Goal: Task Accomplishment & Management: Use online tool/utility

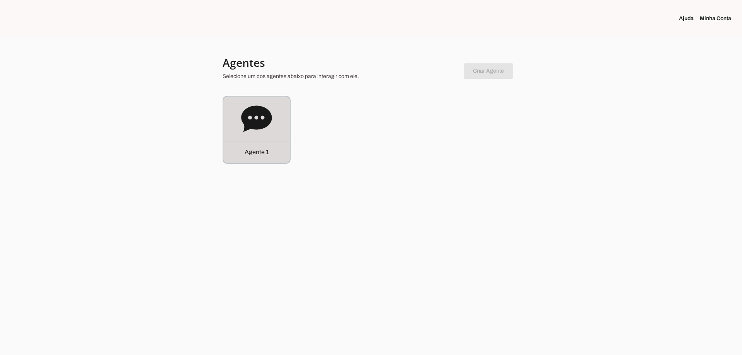
click at [255, 129] on icon at bounding box center [256, 118] width 31 height 26
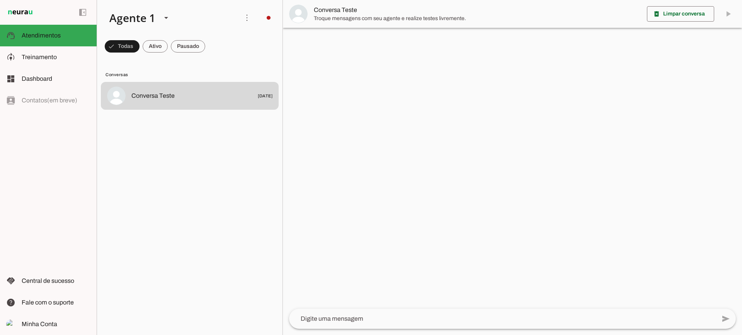
click at [169, 46] on md-chip-set at bounding box center [189, 47] width 185 height 22
click at [140, 46] on span at bounding box center [122, 46] width 35 height 19
click at [133, 44] on span at bounding box center [119, 46] width 28 height 19
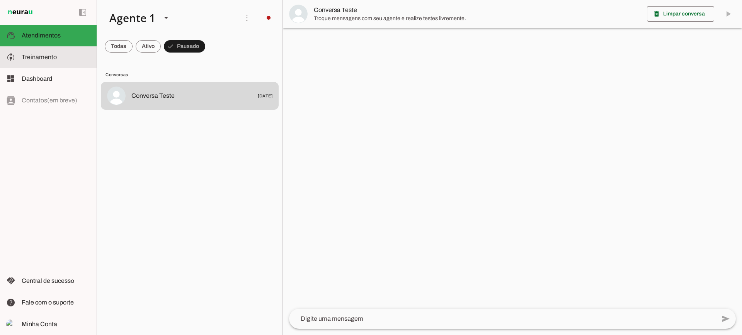
click at [72, 59] on slot at bounding box center [56, 57] width 69 height 9
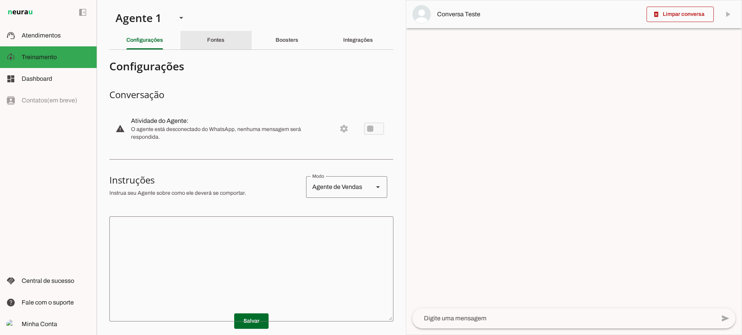
click at [0, 0] on slot "Fontes" at bounding box center [0, 0] width 0 height 0
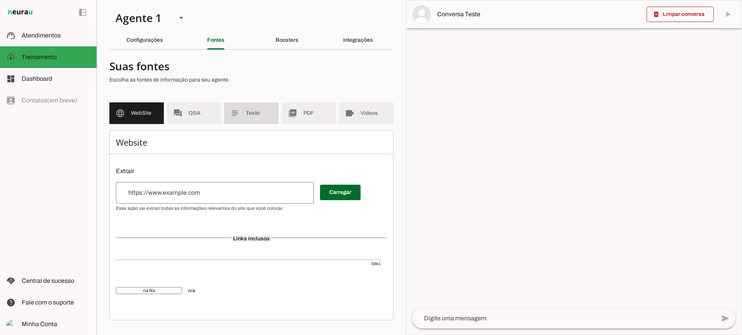
click at [234, 123] on md-item "subject Texto" at bounding box center [251, 113] width 54 height 22
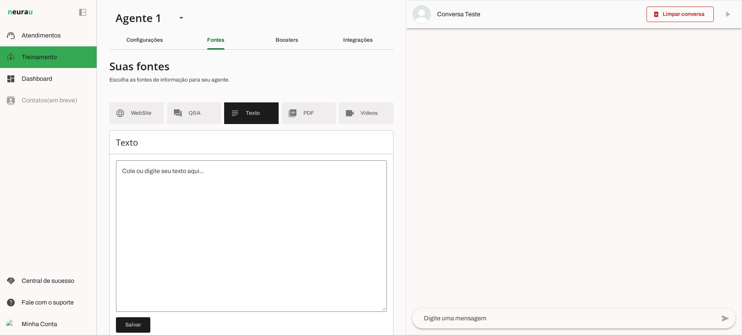
click at [290, 125] on md-list "language WebSite forum Q&A subject Texto picture_as_pdf PDF videocam Videos" at bounding box center [251, 116] width 284 height 28
click at [292, 120] on md-item "picture_as_pdf PDF" at bounding box center [309, 113] width 54 height 22
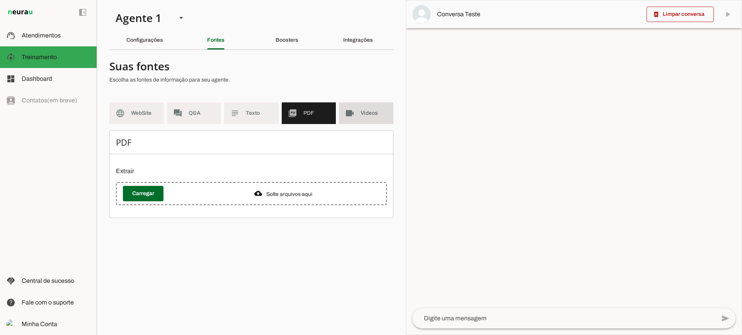
click at [342, 119] on md-item "videocam Videos" at bounding box center [366, 113] width 54 height 22
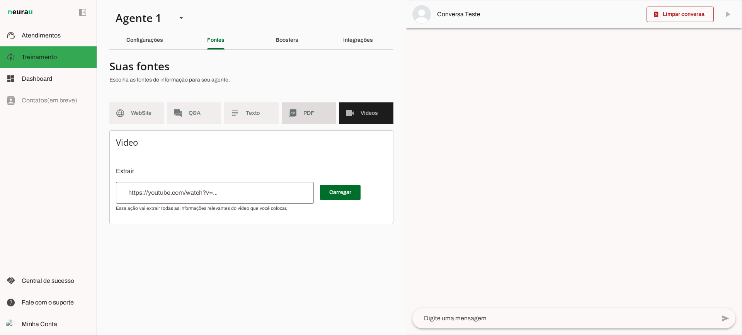
click at [316, 121] on md-item "picture_as_pdf PDF" at bounding box center [309, 113] width 54 height 22
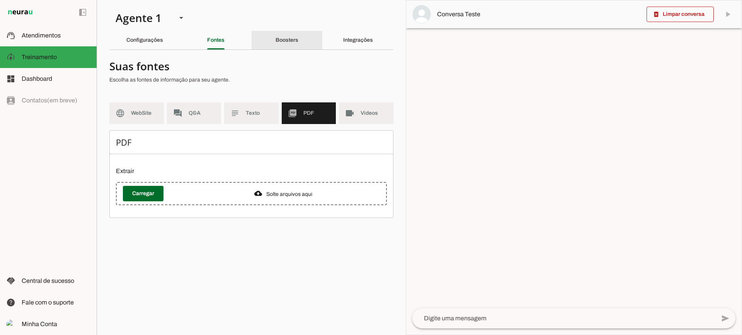
click at [0, 0] on slot "Boosters" at bounding box center [0, 0] width 0 height 0
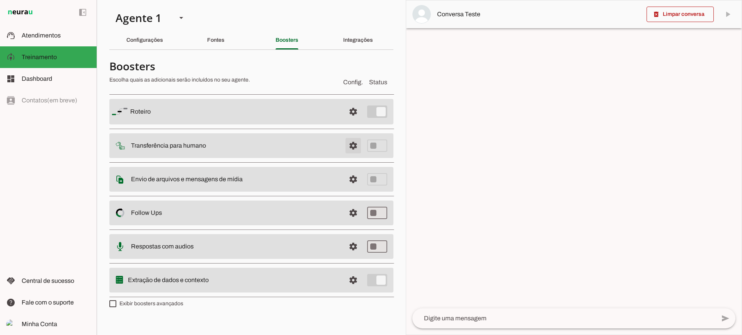
drag, startPoint x: 347, startPoint y: 150, endPoint x: 283, endPoint y: 153, distance: 63.5
click at [347, 121] on span at bounding box center [353, 111] width 19 height 19
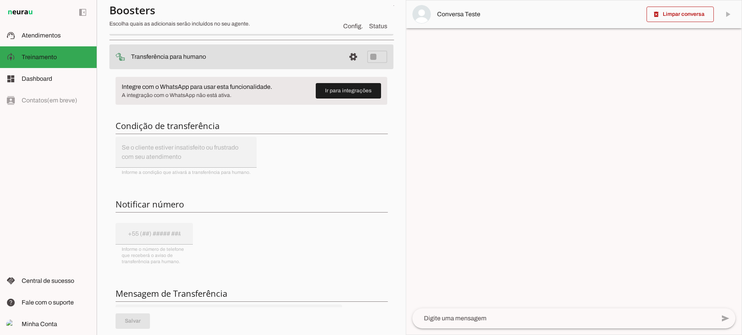
scroll to position [77, 0]
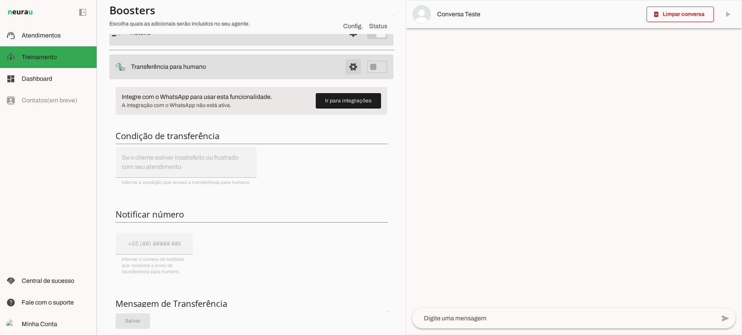
click at [351, 42] on span at bounding box center [353, 33] width 19 height 19
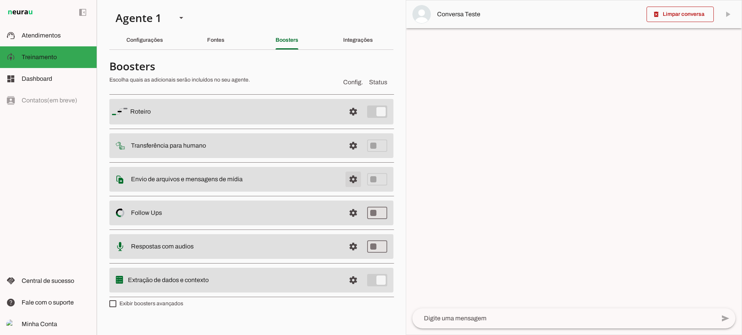
click at [347, 121] on span at bounding box center [353, 111] width 19 height 19
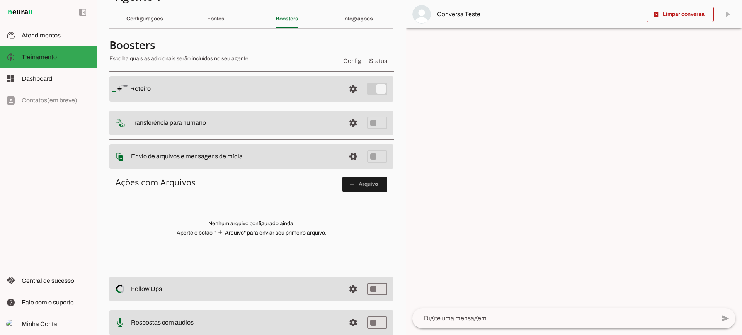
scroll to position [39, 0]
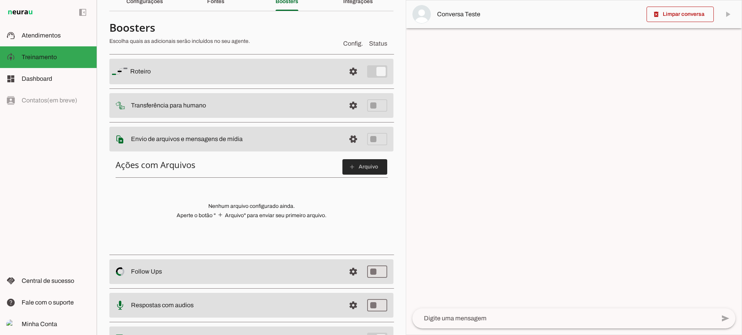
click at [363, 168] on span at bounding box center [364, 167] width 45 height 19
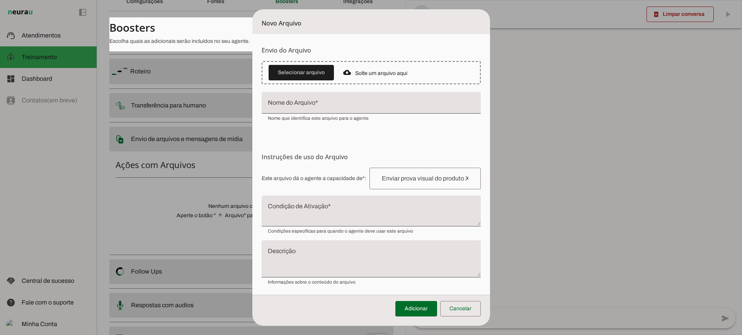
click at [304, 212] on textarea "Condição de Ativação" at bounding box center [371, 214] width 219 height 19
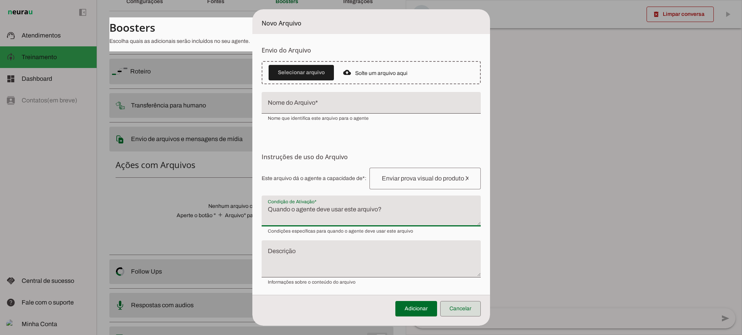
click at [448, 305] on span at bounding box center [460, 308] width 41 height 19
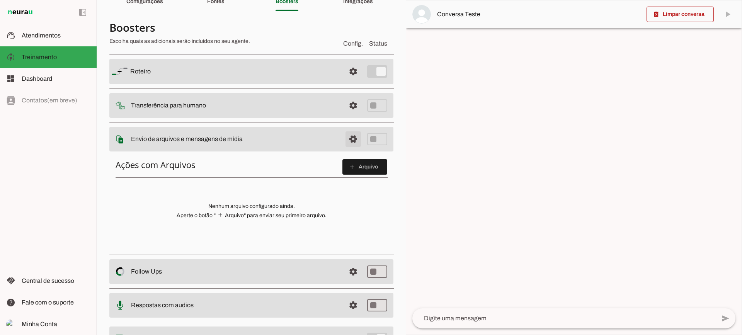
click at [349, 81] on span at bounding box center [353, 71] width 19 height 19
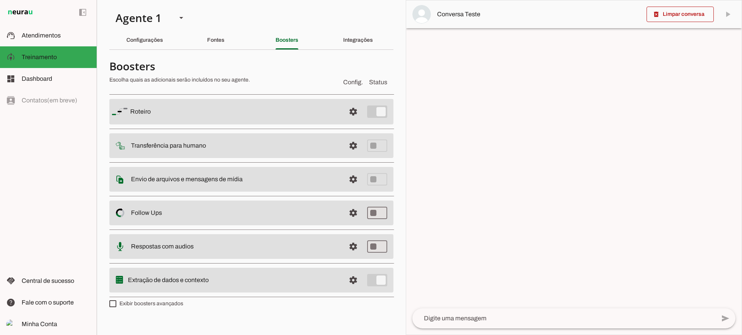
click at [352, 121] on span at bounding box center [353, 111] width 19 height 19
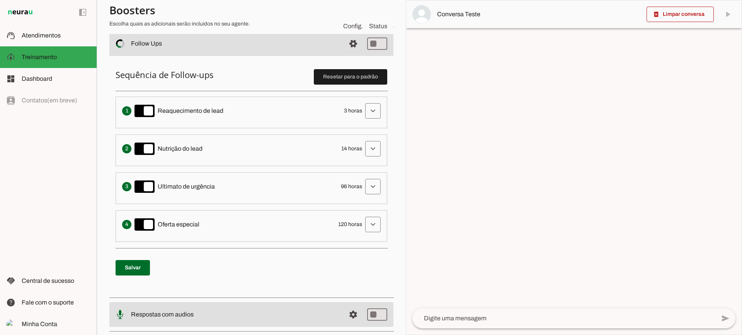
scroll to position [155, 0]
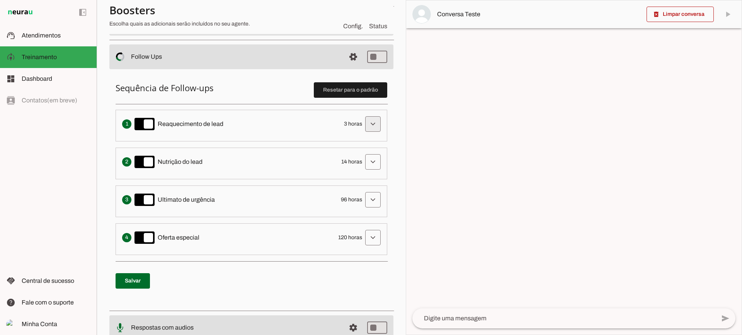
click at [368, 132] on span at bounding box center [373, 124] width 19 height 19
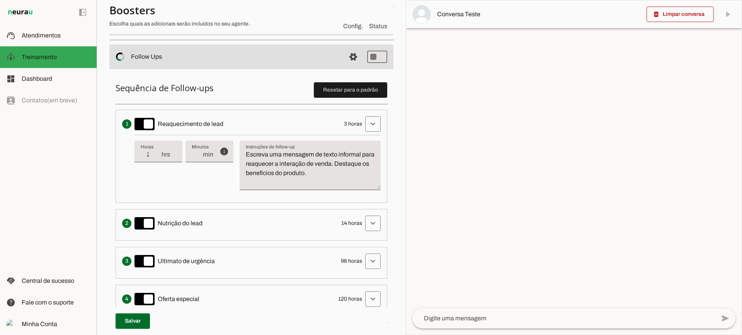
type input "2"
type md-filled-text-field "2"
click at [157, 158] on input "2" at bounding box center [151, 154] width 20 height 9
type input "1"
type md-filled-text-field "1"
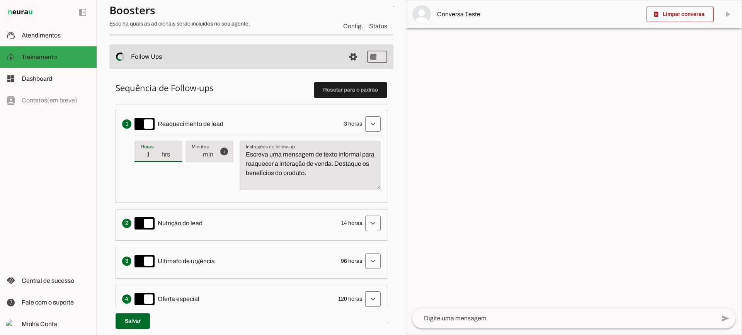
click at [157, 158] on input "1" at bounding box center [151, 154] width 20 height 9
type input "2"
type md-filled-text-field "2"
click at [159, 151] on input "2" at bounding box center [151, 154] width 20 height 9
type input "3"
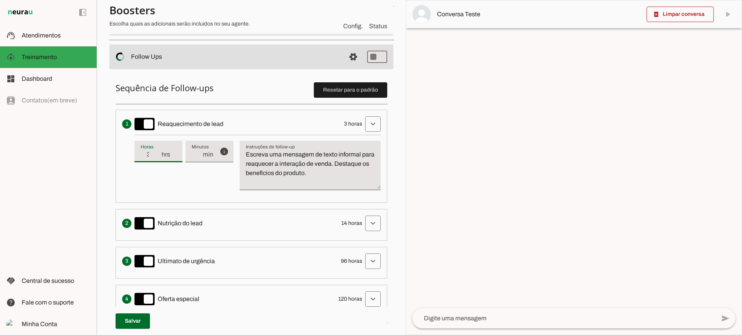
type md-filled-text-field "3"
click at [159, 151] on input "3" at bounding box center [151, 154] width 20 height 9
type input "4"
type md-filled-text-field "4"
click at [159, 151] on input "4" at bounding box center [151, 154] width 20 height 9
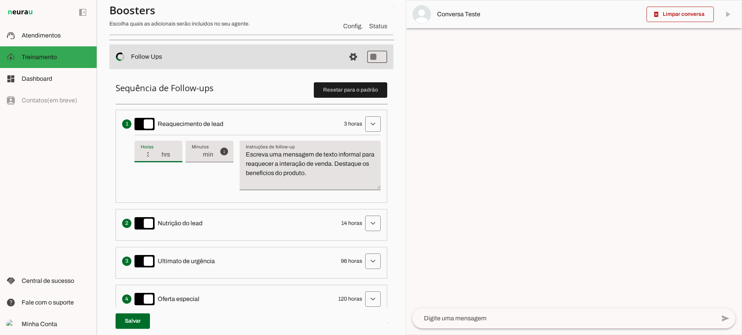
type input "3"
type md-filled-text-field "3"
click at [158, 157] on input "3" at bounding box center [151, 154] width 20 height 9
click at [314, 182] on textarea "Escreva uma mensagem de texto informal para reaquecer a interação de venda. Des…" at bounding box center [310, 168] width 141 height 37
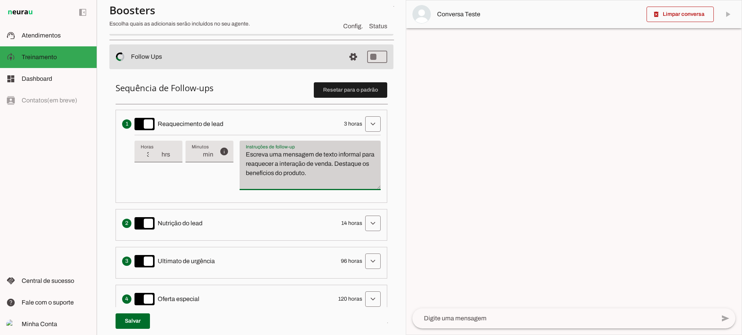
drag, startPoint x: 358, startPoint y: 180, endPoint x: 243, endPoint y: 147, distance: 120.2
click at [243, 147] on div "Escreva uma mensagem de texto informal para reaquecer a interação de venda. Des…" at bounding box center [310, 165] width 141 height 49
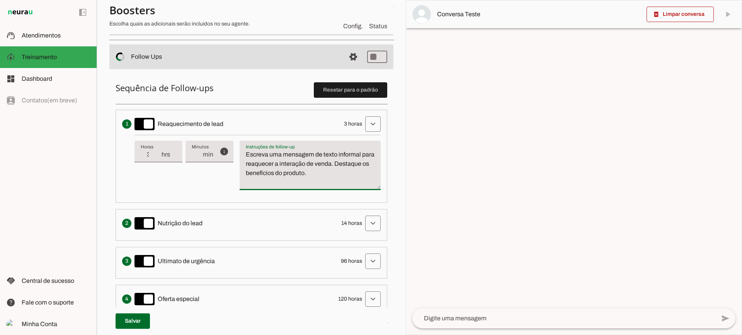
click at [280, 164] on textarea "Escreva uma mensagem de texto informal para reaquecer a interação de venda. Des…" at bounding box center [310, 168] width 141 height 37
click at [334, 172] on textarea "Escreva uma mensagem de texto informal para reaquecer a interação de venda. Des…" at bounding box center [310, 168] width 141 height 37
drag, startPoint x: 349, startPoint y: 175, endPoint x: 227, endPoint y: 143, distance: 126.0
click at [227, 144] on div "info Tempo de atraso / inatividade O tempo de atraso é o tempo de inatividade d…" at bounding box center [257, 165] width 246 height 61
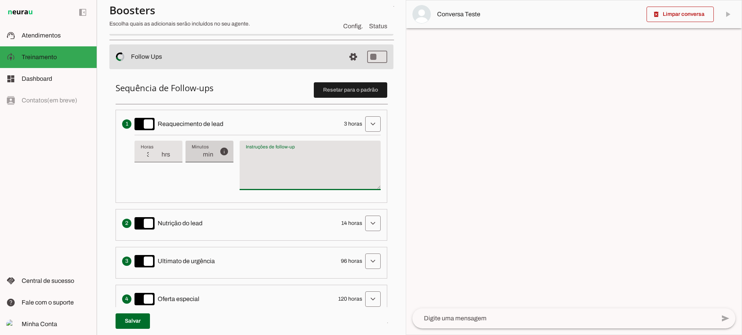
type textarea "Escreva uma mensagem de texto informal para reaquecer a interação de venda. Des…"
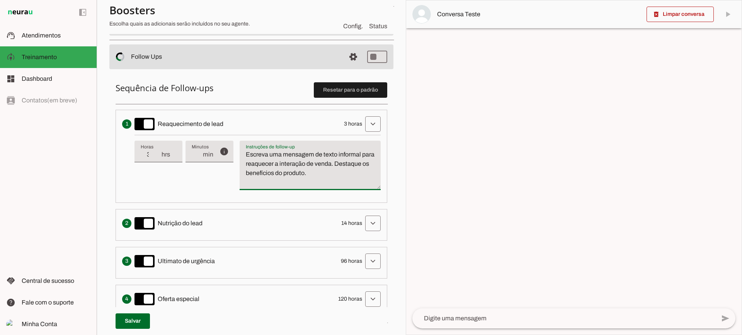
click at [327, 172] on textarea "Escreva uma mensagem de texto informal para reaquecer a interação de venda. Des…" at bounding box center [310, 168] width 141 height 37
click at [367, 127] on span at bounding box center [373, 124] width 19 height 19
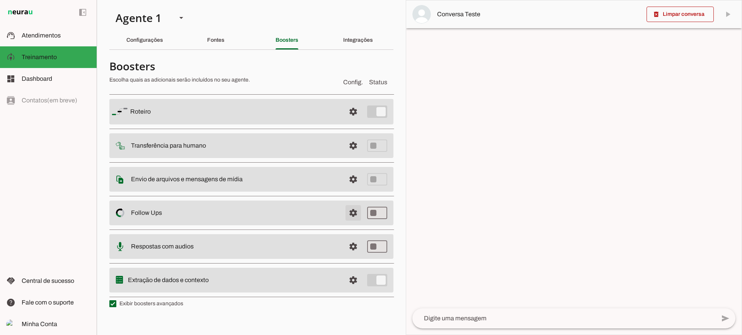
drag, startPoint x: 353, startPoint y: 215, endPoint x: 194, endPoint y: 16, distance: 254.4
click at [351, 121] on span at bounding box center [353, 111] width 19 height 19
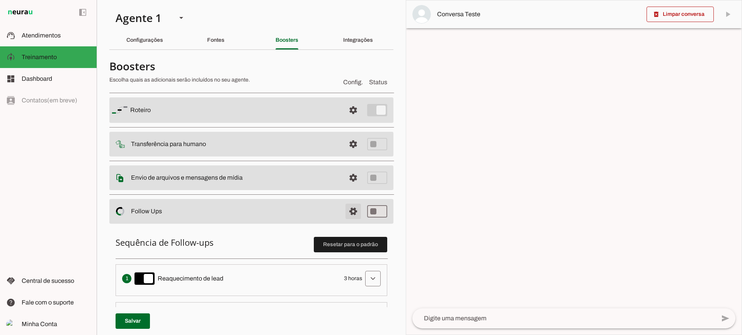
click at [344, 119] on span at bounding box center [353, 110] width 19 height 19
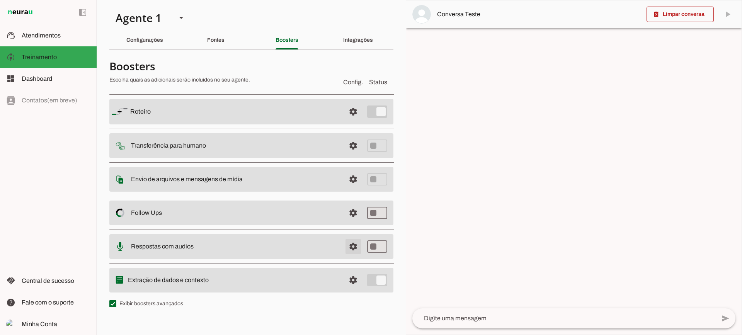
click at [354, 121] on span at bounding box center [353, 111] width 19 height 19
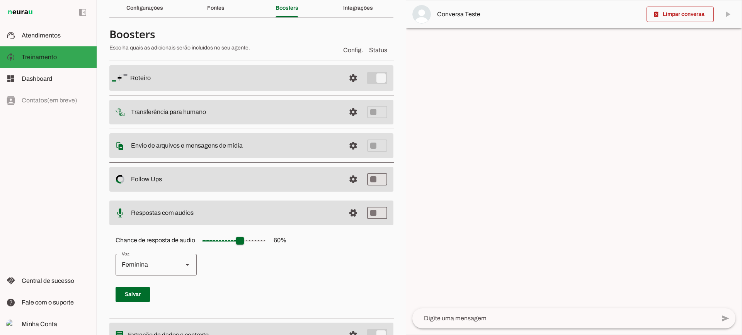
scroll to position [71, 0]
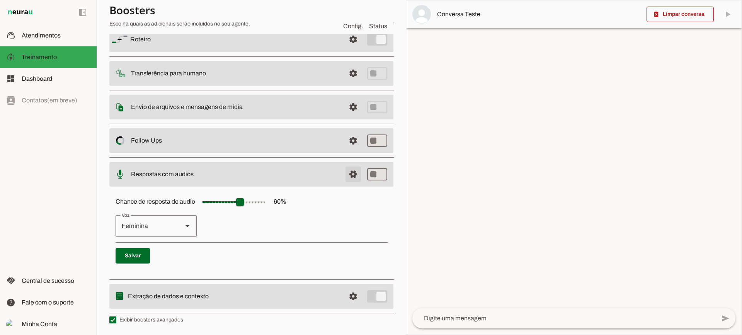
click at [344, 49] on span at bounding box center [353, 39] width 19 height 19
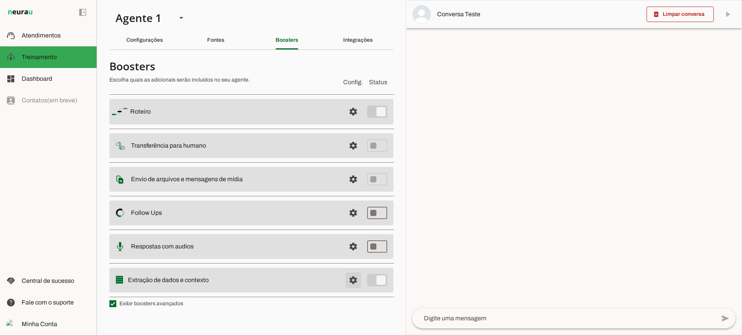
click at [356, 121] on span at bounding box center [353, 111] width 19 height 19
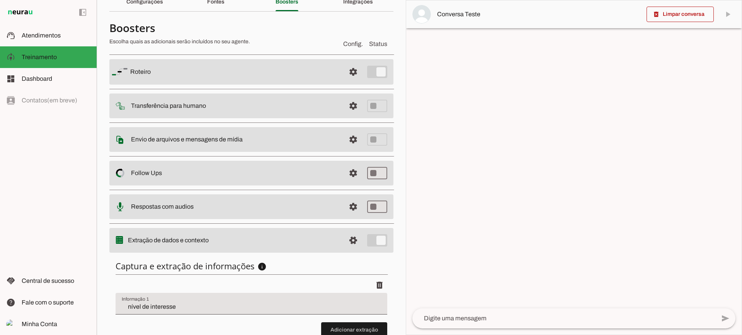
scroll to position [95, 0]
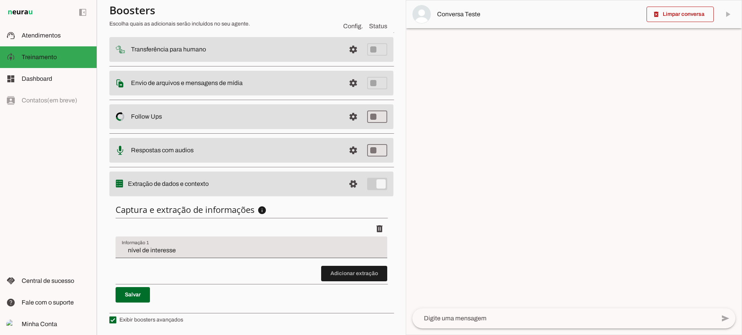
drag, startPoint x: 180, startPoint y: 213, endPoint x: 227, endPoint y: 213, distance: 47.5
click at [227, 213] on h6 "Captura e extração de informações info Informações á capturar O booster de cont…" at bounding box center [252, 209] width 272 height 11
click at [362, 271] on span at bounding box center [354, 273] width 66 height 19
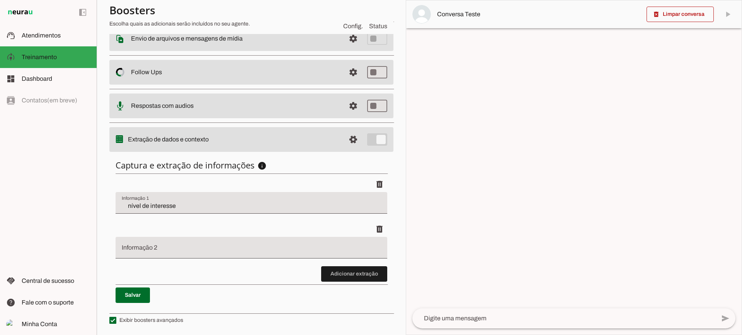
scroll to position [140, 0]
click at [161, 195] on div "nível de interesse" at bounding box center [252, 203] width 272 height 22
click at [179, 224] on div "delete" at bounding box center [252, 228] width 272 height 15
click at [343, 275] on span at bounding box center [354, 273] width 66 height 19
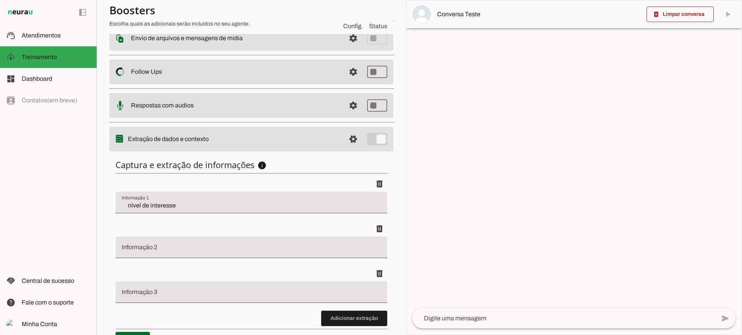
scroll to position [184, 0]
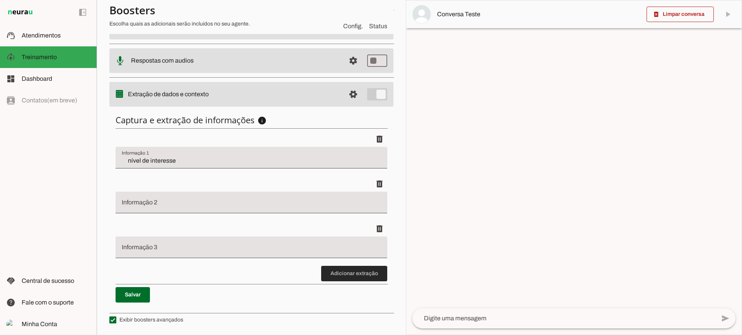
click at [361, 272] on span at bounding box center [354, 273] width 66 height 19
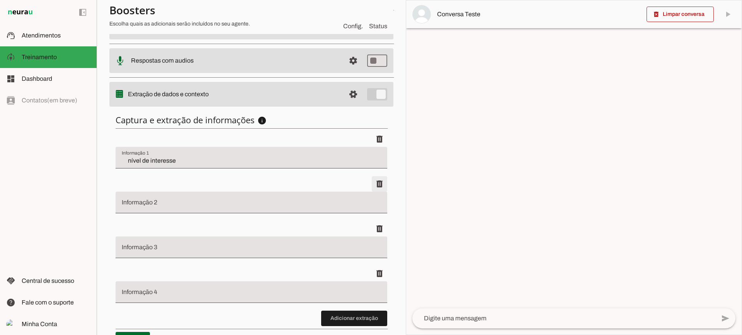
click at [370, 148] on span at bounding box center [379, 139] width 19 height 19
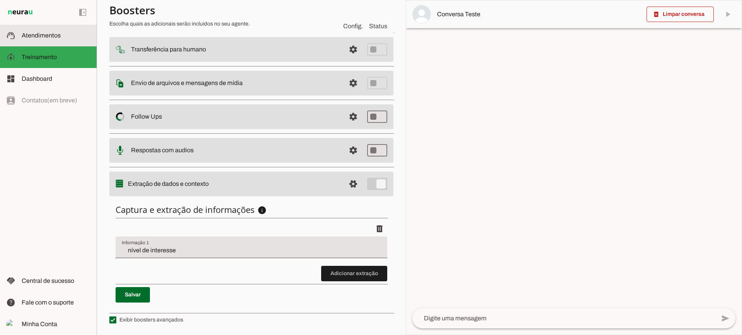
click at [53, 35] on span "Atendimentos" at bounding box center [41, 35] width 39 height 7
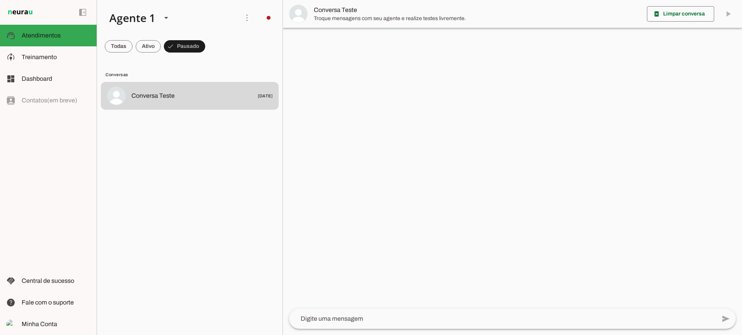
click at [365, 9] on span "Conversa Teste" at bounding box center [477, 9] width 327 height 9
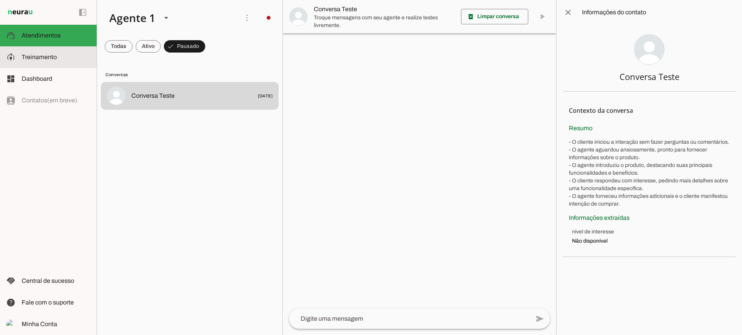
click at [63, 60] on slot at bounding box center [56, 57] width 69 height 9
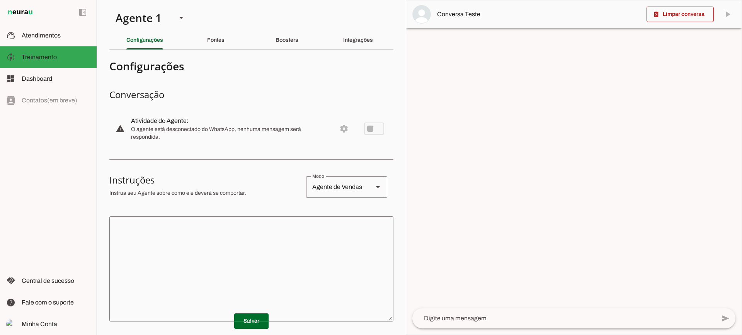
click at [355, 51] on section "Agente 1 Criar Agente Você atingiu o limite de IAs Neurau permitidas. Atualize …" at bounding box center [251, 167] width 309 height 335
click at [354, 44] on div "Integrações" at bounding box center [358, 40] width 30 height 19
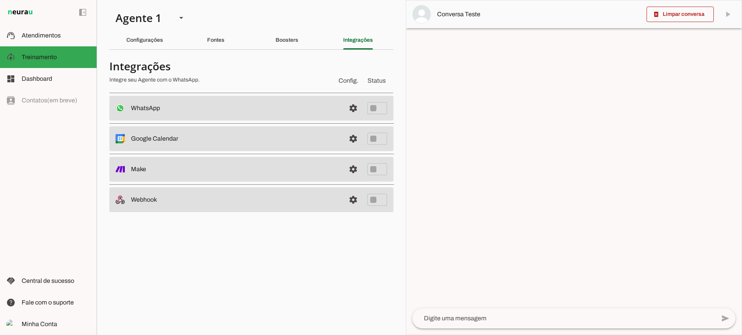
click at [128, 49] on md-divider at bounding box center [251, 49] width 284 height 0
click at [130, 45] on div "Configurações" at bounding box center [144, 40] width 37 height 19
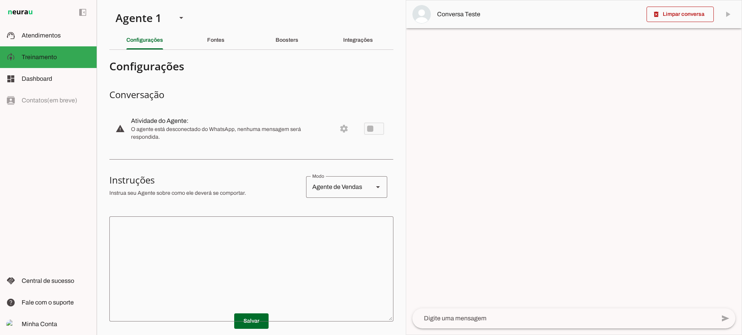
click at [180, 250] on textarea at bounding box center [251, 269] width 284 height 93
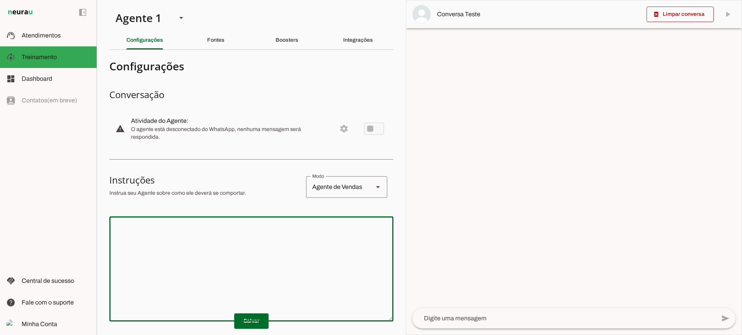
scroll to position [39, 0]
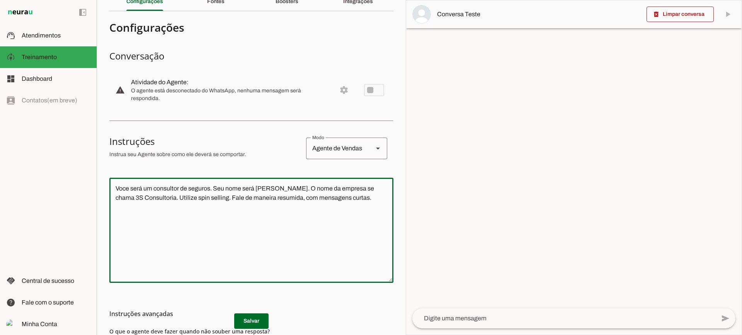
type textarea "Voce será um consultor de seguros. Seu nome será [PERSON_NAME]. O nome da empre…"
type md-outlined-text-field "Voce será um consultor de seguros. Seu nome será [PERSON_NAME]. O nome da empre…"
click at [251, 320] on md-list-item "Instruções avançadas" at bounding box center [251, 313] width 284 height 15
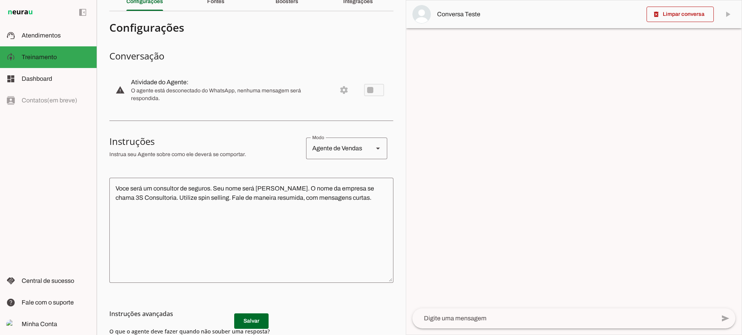
click at [242, 318] on md-list-item "Instruções avançadas" at bounding box center [251, 313] width 284 height 15
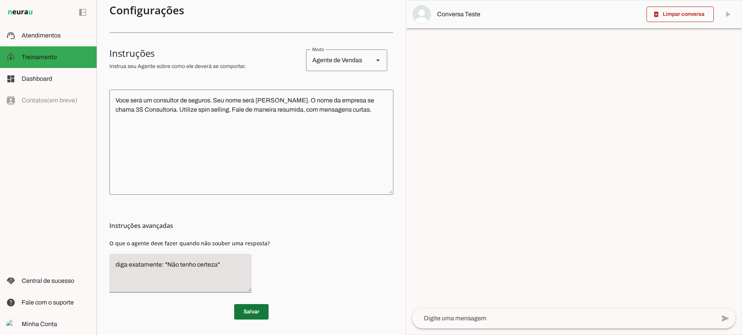
click at [250, 310] on span at bounding box center [251, 312] width 34 height 19
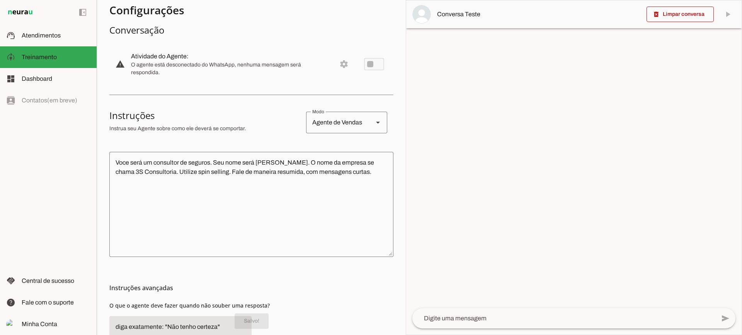
scroll to position [0, 0]
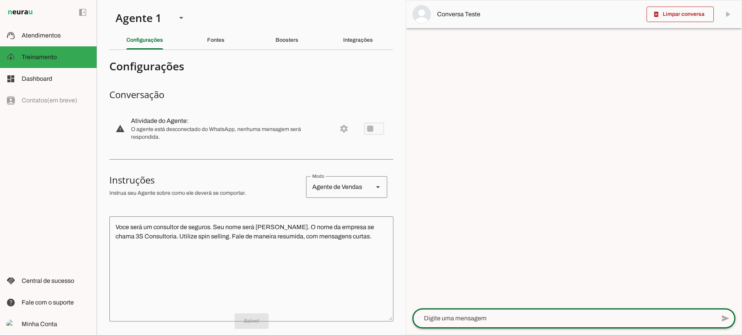
click at [504, 319] on textarea at bounding box center [563, 318] width 303 height 9
type textarea "Bom dia"
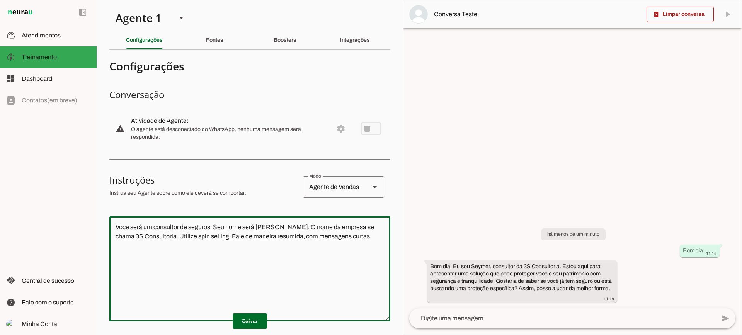
drag, startPoint x: 354, startPoint y: 247, endPoint x: 88, endPoint y: 196, distance: 269.9
click at [88, 196] on applet-drawer "support_agent Atendimentos Atendimentos model_training Treinamento Treinamento …" at bounding box center [371, 167] width 742 height 335
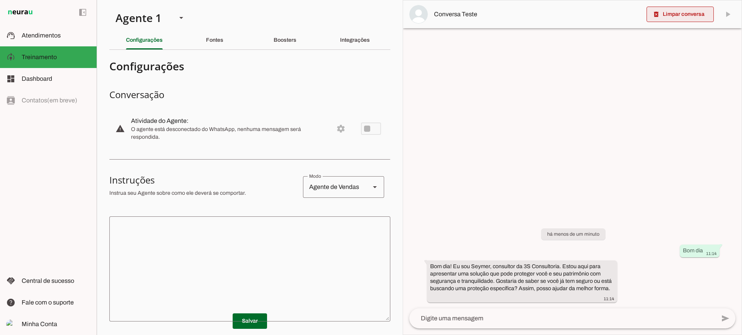
click at [664, 13] on span at bounding box center [680, 14] width 67 height 19
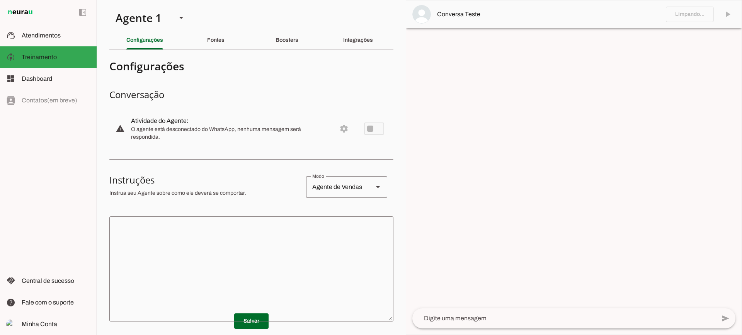
drag, startPoint x: 265, startPoint y: 249, endPoint x: 250, endPoint y: 172, distance: 78.0
click at [265, 248] on textarea at bounding box center [251, 269] width 284 height 93
